Goal: Information Seeking & Learning: Learn about a topic

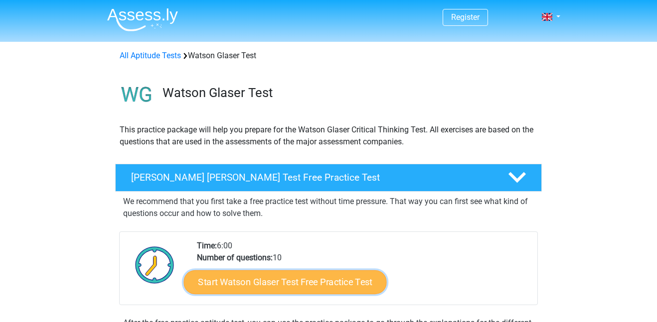
click at [328, 289] on link "Start Watson Glaser Test Free Practice Test" at bounding box center [285, 283] width 203 height 24
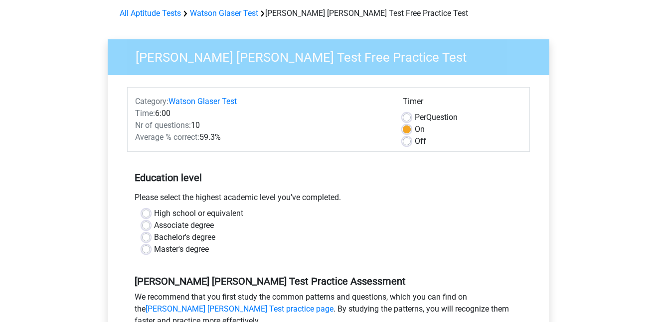
scroll to position [52, 0]
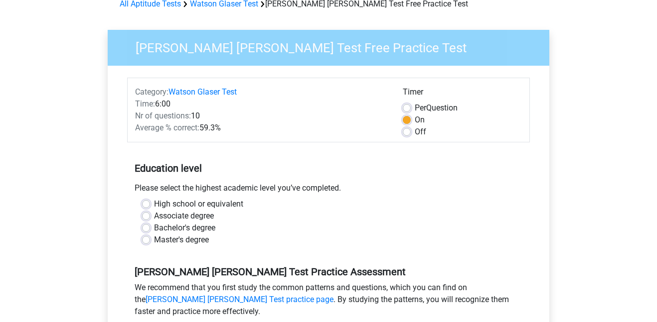
click at [211, 204] on label "High school or equivalent" at bounding box center [198, 204] width 89 height 12
click at [150, 204] on input "High school or equivalent" at bounding box center [146, 203] width 8 height 10
radio input "true"
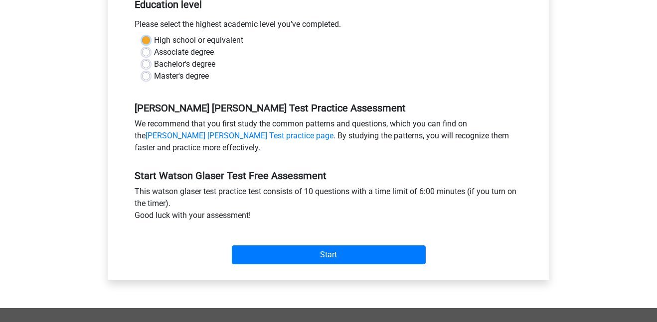
scroll to position [219, 0]
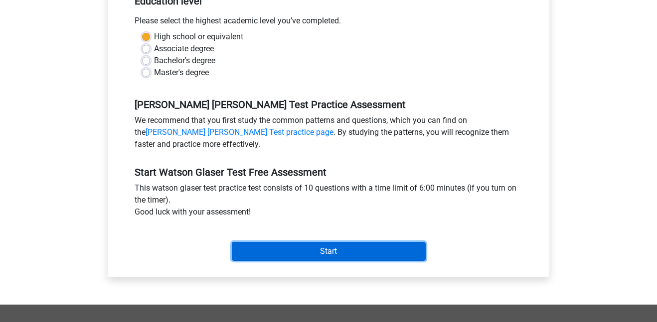
click at [261, 245] on input "Start" at bounding box center [329, 251] width 194 height 19
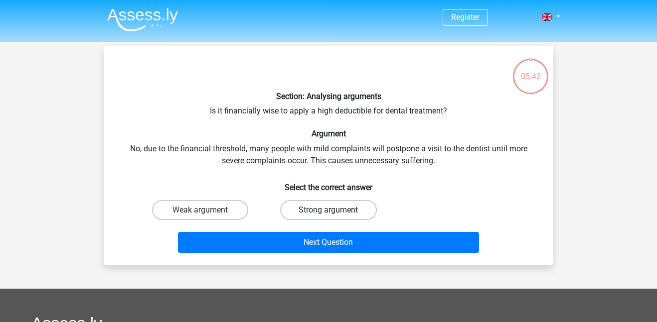
click at [311, 205] on label "Strong argument" at bounding box center [328, 210] width 96 height 20
click at [328, 210] on input "Strong argument" at bounding box center [331, 213] width 6 height 6
radio input "true"
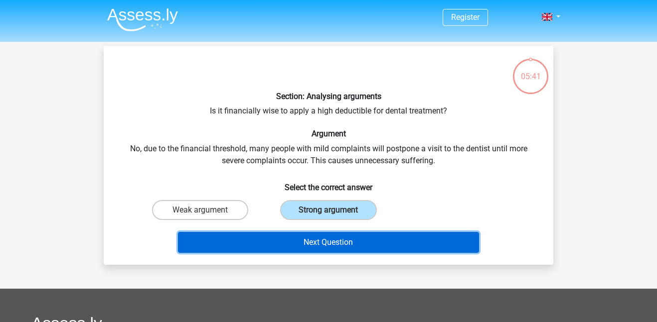
click at [312, 237] on button "Next Question" at bounding box center [328, 242] width 301 height 21
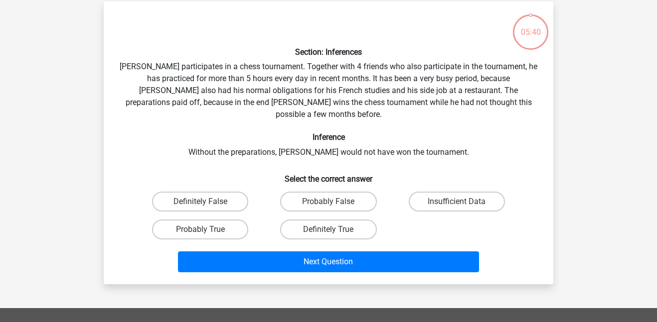
scroll to position [46, 0]
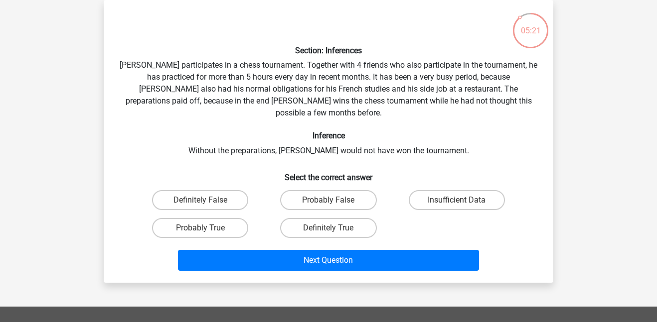
click at [328, 165] on h6 "Select the correct answer" at bounding box center [329, 173] width 418 height 17
click at [479, 146] on div "Section: Inferences Pablo participates in a chess tournament. Together with 4 f…" at bounding box center [328, 141] width 441 height 267
click at [460, 190] on label "Insufficient Data" at bounding box center [457, 200] width 96 height 20
click at [460, 200] on input "Insufficient Data" at bounding box center [459, 203] width 6 height 6
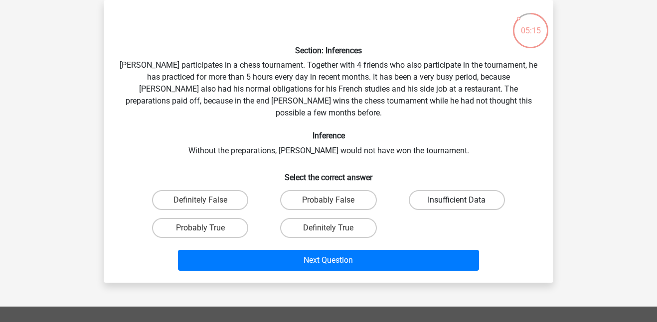
radio input "true"
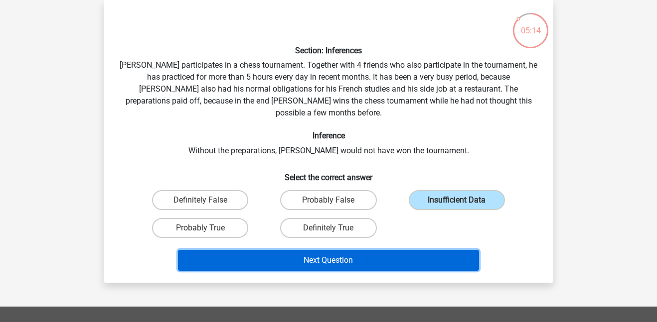
click at [408, 250] on button "Next Question" at bounding box center [328, 260] width 301 height 21
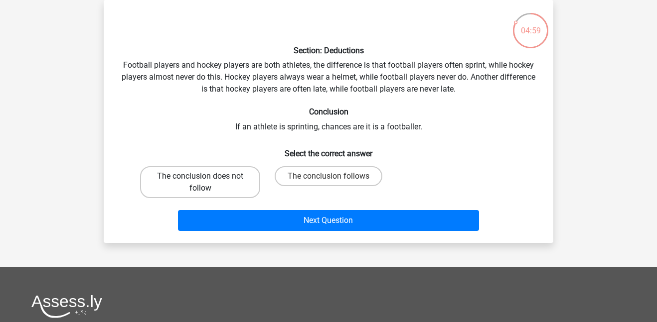
click at [241, 175] on label "The conclusion does not follow" at bounding box center [200, 182] width 120 height 32
click at [207, 176] on input "The conclusion does not follow" at bounding box center [203, 179] width 6 height 6
radio input "true"
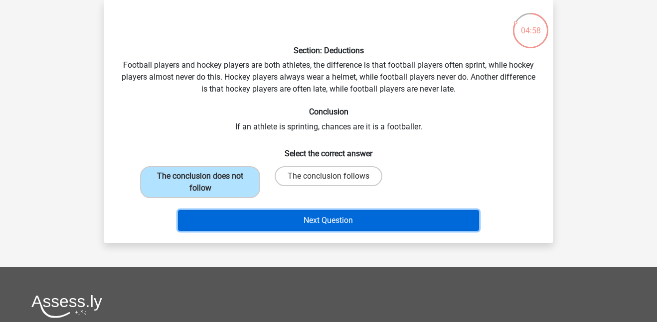
click at [284, 219] on button "Next Question" at bounding box center [328, 220] width 301 height 21
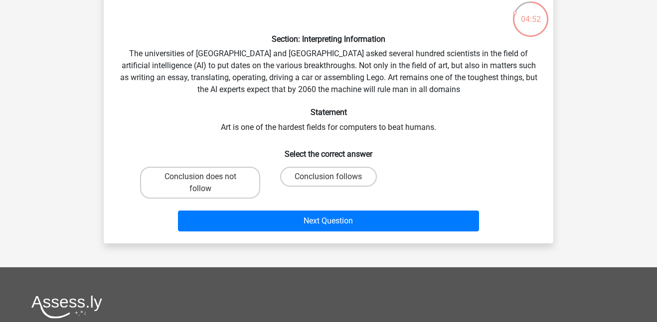
scroll to position [57, 0]
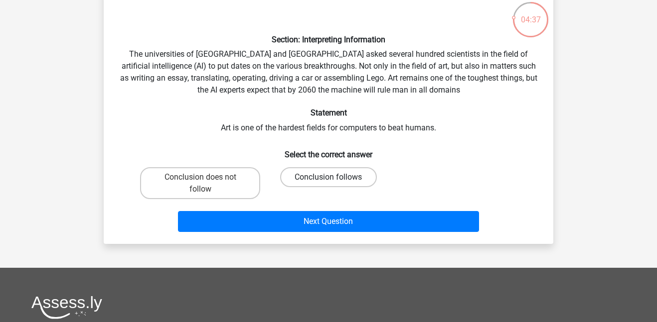
click at [318, 180] on label "Conclusion follows" at bounding box center [328, 177] width 96 height 20
click at [328, 180] on input "Conclusion follows" at bounding box center [331, 180] width 6 height 6
radio input "true"
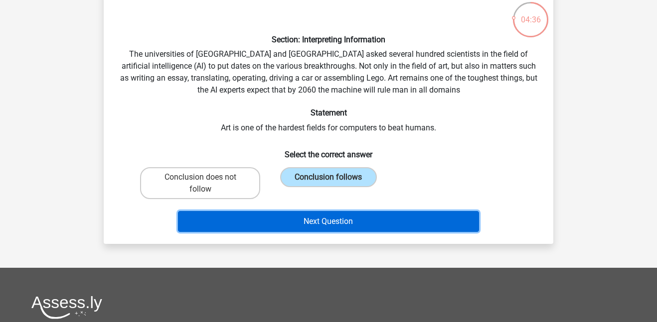
click at [321, 221] on button "Next Question" at bounding box center [328, 221] width 301 height 21
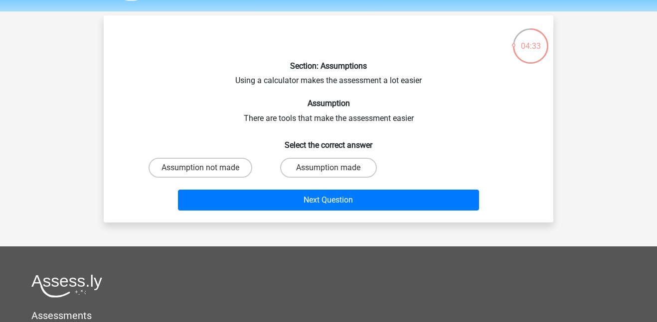
scroll to position [0, 0]
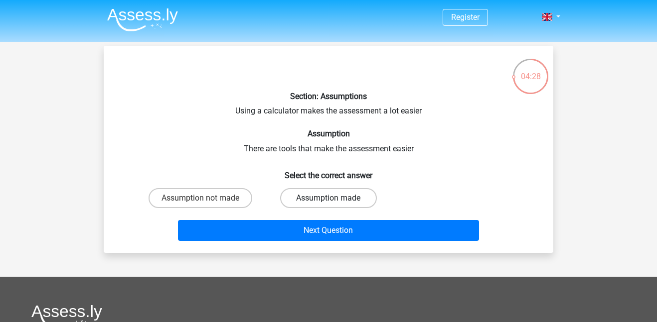
click at [297, 202] on label "Assumption made" at bounding box center [328, 198] width 96 height 20
click at [328, 202] on input "Assumption made" at bounding box center [331, 201] width 6 height 6
radio input "true"
click at [246, 197] on label "Assumption not made" at bounding box center [200, 198] width 104 height 20
click at [207, 198] on input "Assumption not made" at bounding box center [203, 201] width 6 height 6
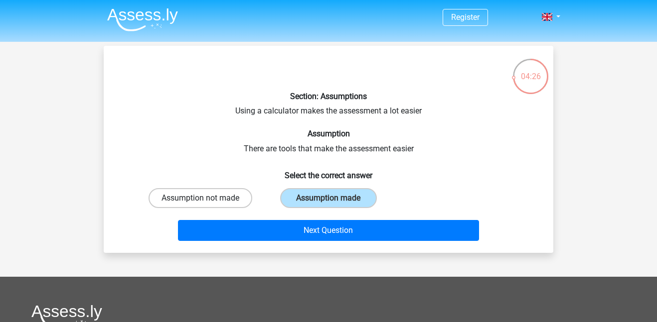
radio input "true"
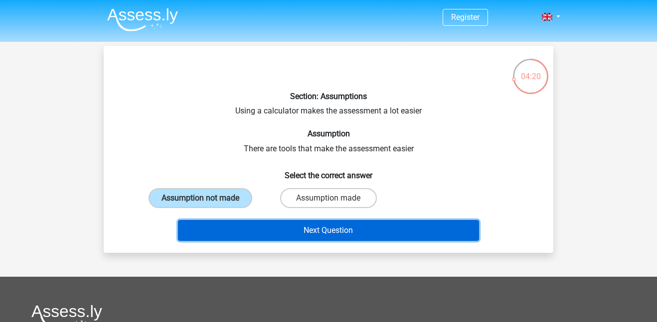
click at [280, 224] on button "Next Question" at bounding box center [328, 230] width 301 height 21
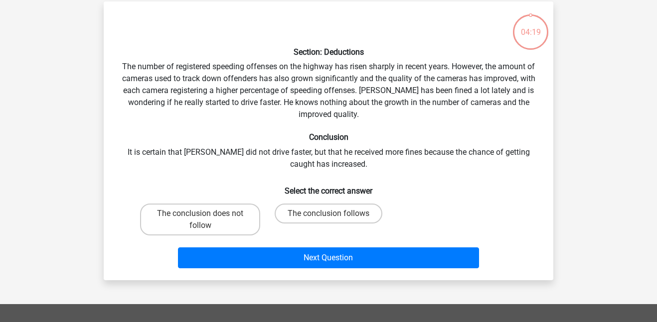
scroll to position [46, 0]
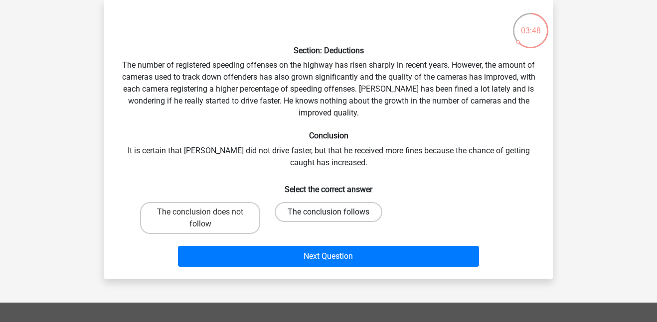
click at [304, 212] on label "The conclusion follows" at bounding box center [329, 212] width 108 height 20
click at [328, 212] on input "The conclusion follows" at bounding box center [331, 215] width 6 height 6
radio input "true"
click at [309, 243] on div "Next Question" at bounding box center [329, 254] width 418 height 33
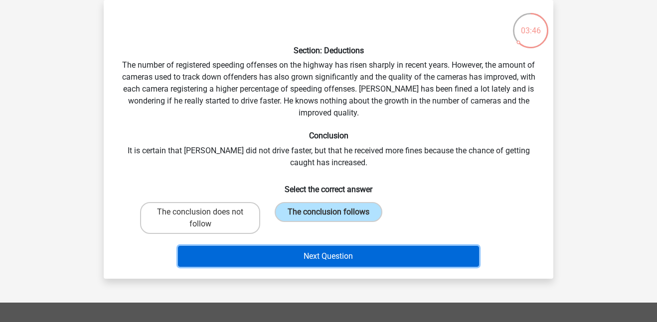
click at [306, 252] on button "Next Question" at bounding box center [328, 256] width 301 height 21
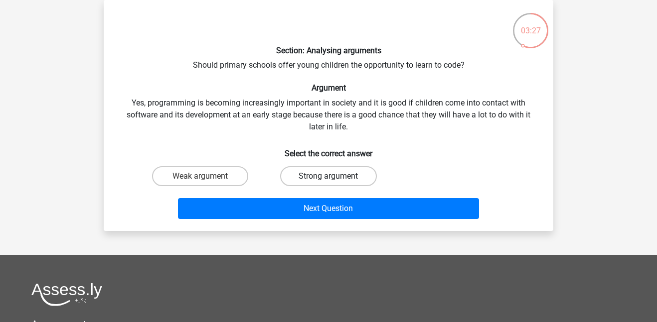
click at [300, 175] on label "Strong argument" at bounding box center [328, 176] width 96 height 20
click at [328, 176] on input "Strong argument" at bounding box center [331, 179] width 6 height 6
radio input "true"
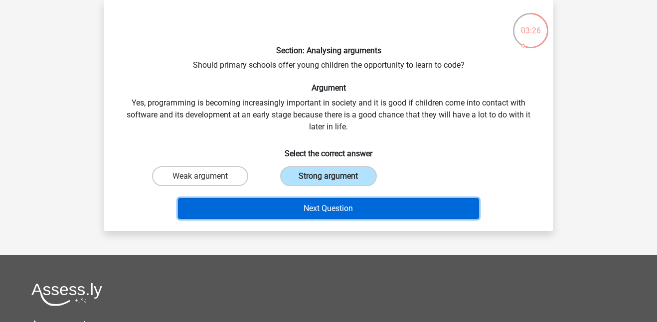
click at [306, 205] on button "Next Question" at bounding box center [328, 208] width 301 height 21
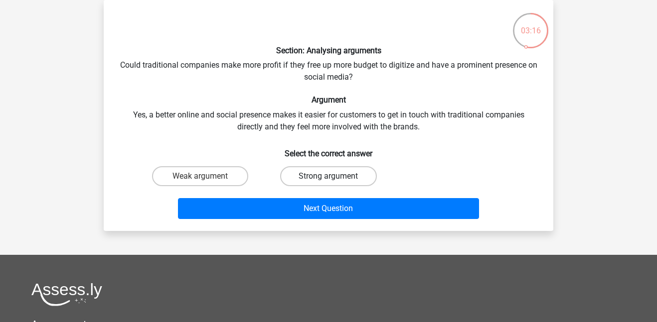
click at [327, 175] on label "Strong argument" at bounding box center [328, 176] width 96 height 20
click at [328, 176] on input "Strong argument" at bounding box center [331, 179] width 6 height 6
radio input "true"
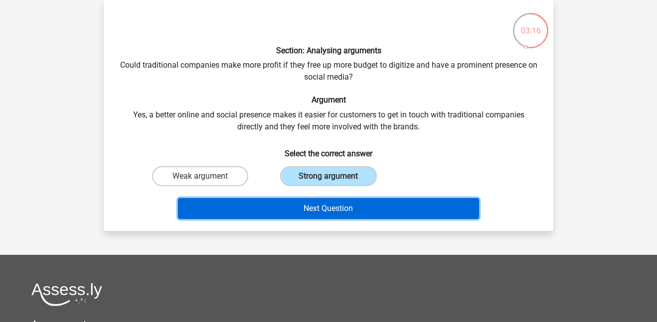
click at [326, 208] on button "Next Question" at bounding box center [328, 208] width 301 height 21
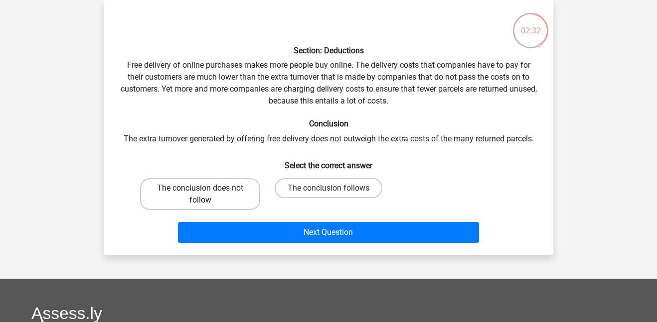
click at [233, 185] on label "The conclusion does not follow" at bounding box center [200, 194] width 120 height 32
click at [207, 188] on input "The conclusion does not follow" at bounding box center [203, 191] width 6 height 6
radio input "true"
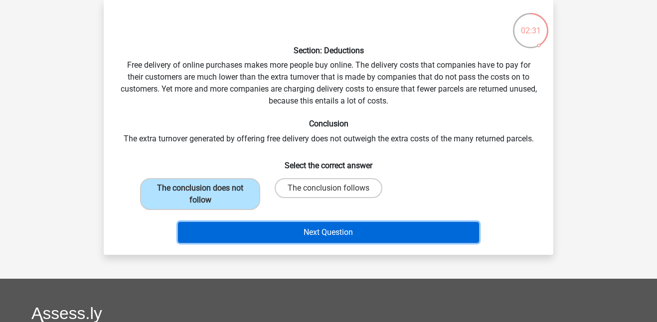
click at [260, 239] on button "Next Question" at bounding box center [328, 232] width 301 height 21
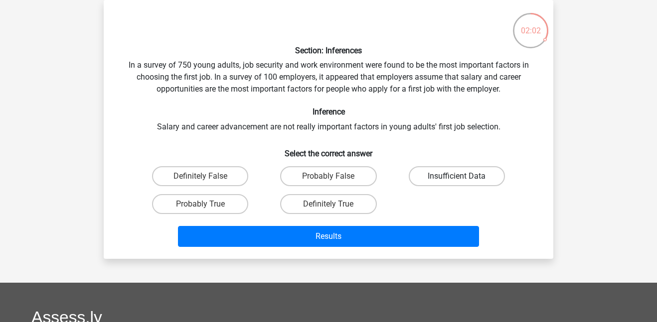
click at [422, 174] on label "Insufficient Data" at bounding box center [457, 176] width 96 height 20
click at [456, 176] on input "Insufficient Data" at bounding box center [459, 179] width 6 height 6
radio input "true"
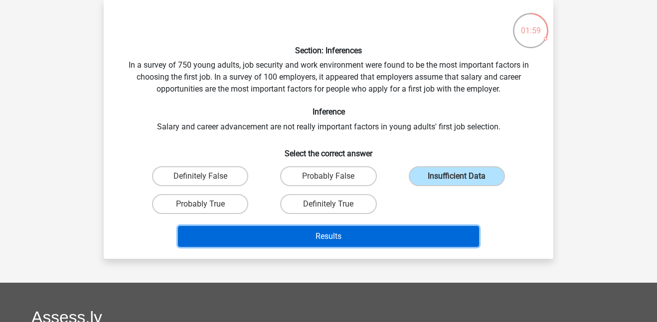
click at [398, 236] on button "Results" at bounding box center [328, 236] width 301 height 21
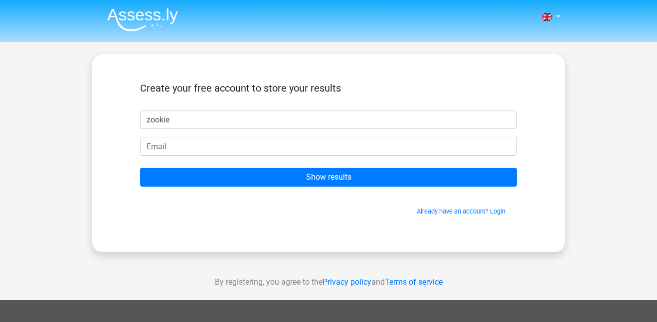
type input "zookie"
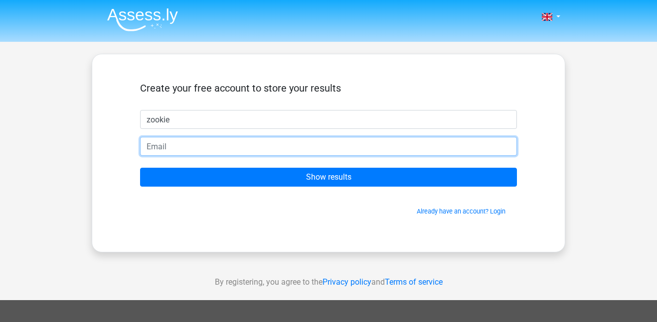
click at [314, 149] on input "email" at bounding box center [328, 146] width 377 height 19
type input "z"
type input "[EMAIL_ADDRESS][DOMAIN_NAME]"
click at [140, 168] on input "Show results" at bounding box center [328, 177] width 377 height 19
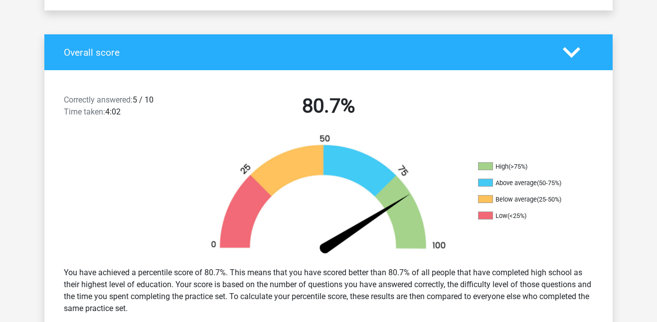
scroll to position [181, 0]
